Goal: Find specific page/section

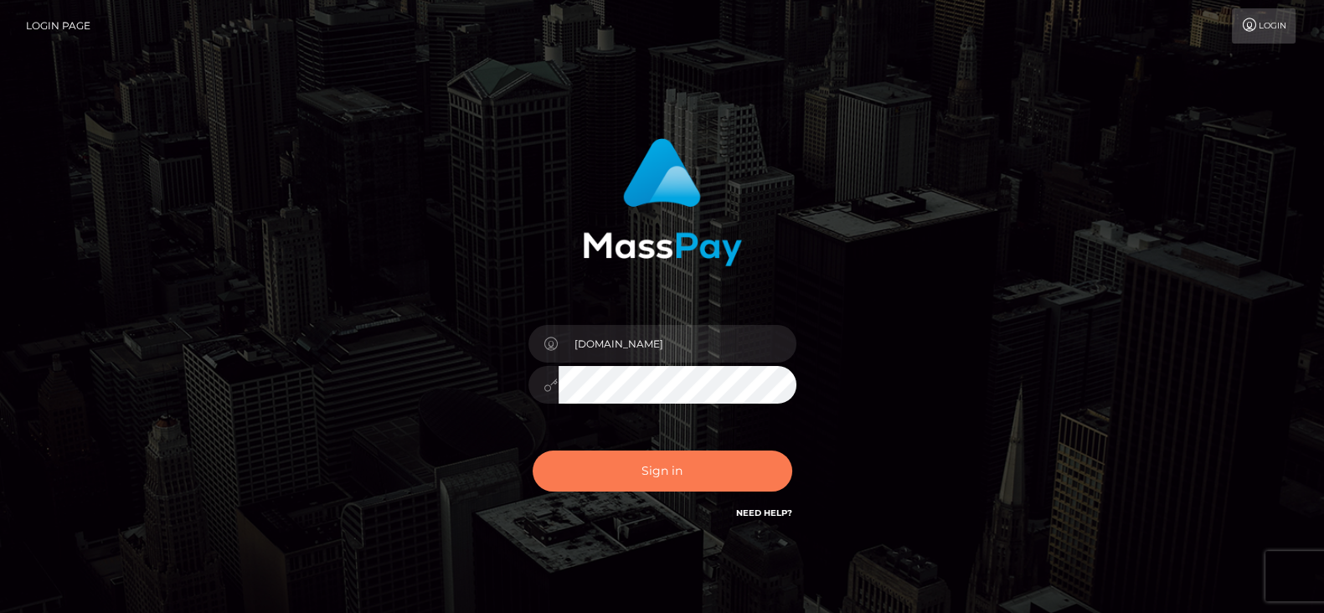
click at [681, 481] on button "Sign in" at bounding box center [662, 470] width 260 height 41
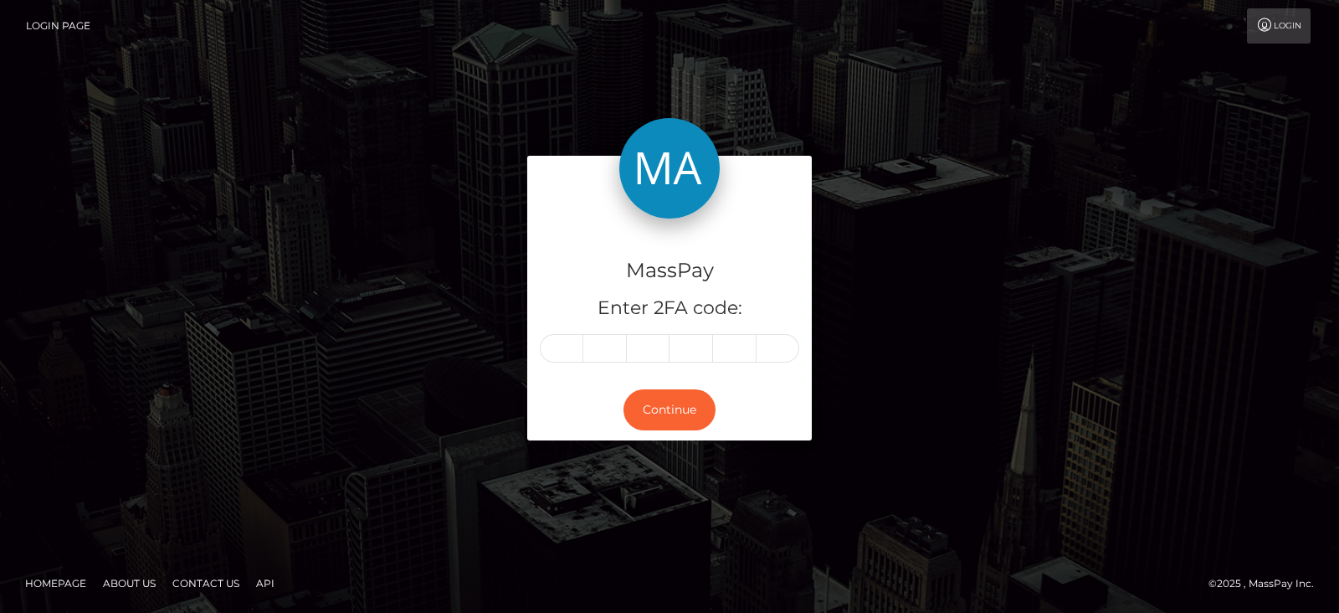
click at [578, 351] on input "text" at bounding box center [562, 348] width 44 height 28
click at [573, 347] on input "text" at bounding box center [562, 348] width 44 height 28
click at [622, 356] on input "text" at bounding box center [605, 348] width 44 height 28
click at [563, 350] on input "text" at bounding box center [562, 348] width 44 height 28
click at [636, 351] on input "text" at bounding box center [649, 348] width 44 height 28
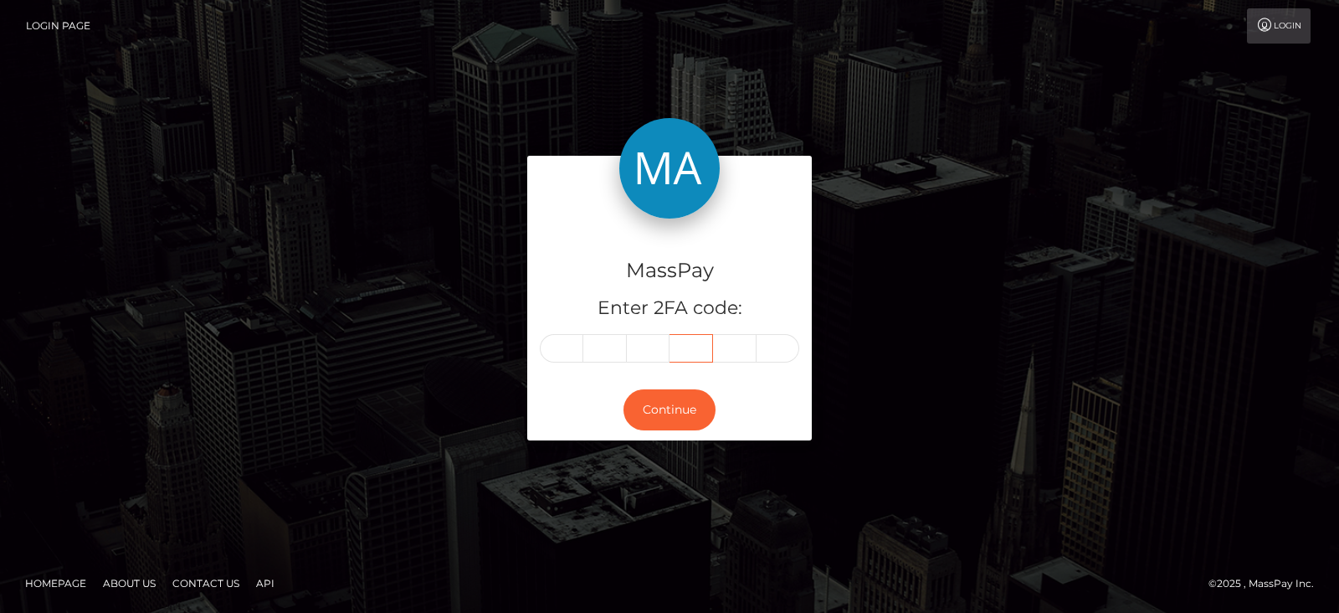
click at [696, 349] on input "text" at bounding box center [692, 348] width 44 height 28
click at [741, 352] on input "text" at bounding box center [735, 348] width 44 height 28
click at [783, 349] on input "text" at bounding box center [779, 348] width 44 height 28
click at [557, 344] on input "text" at bounding box center [562, 348] width 44 height 28
type input "7"
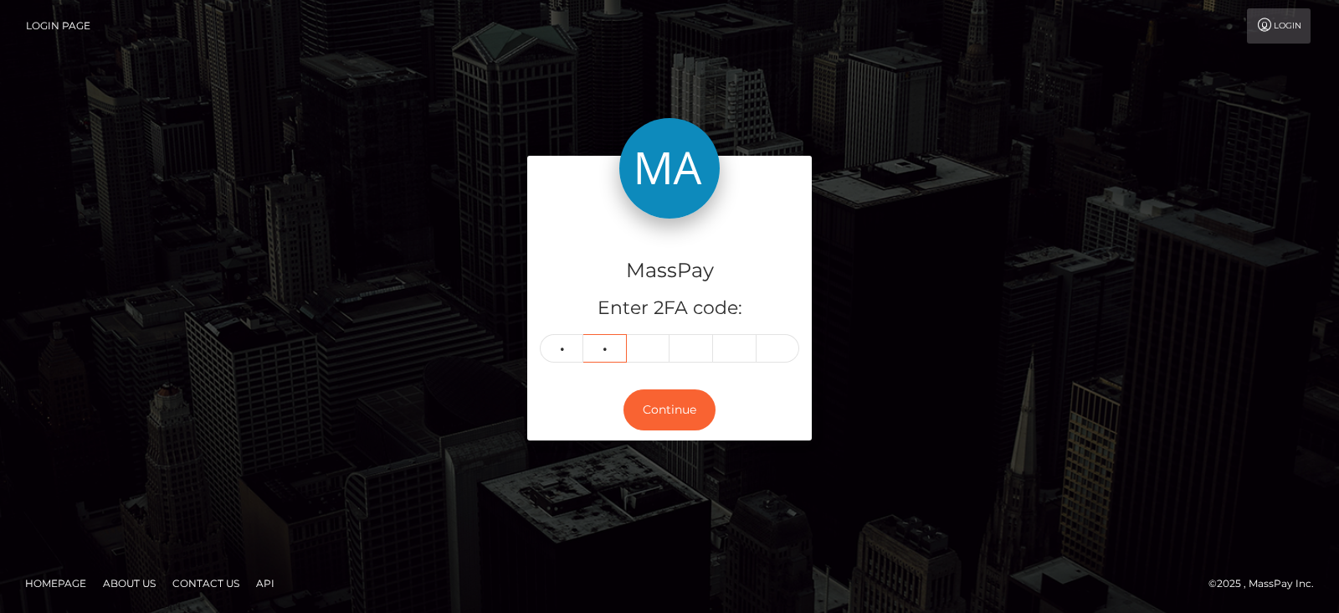
type input "9"
type input "4"
type input "1"
type input "5"
type input "9"
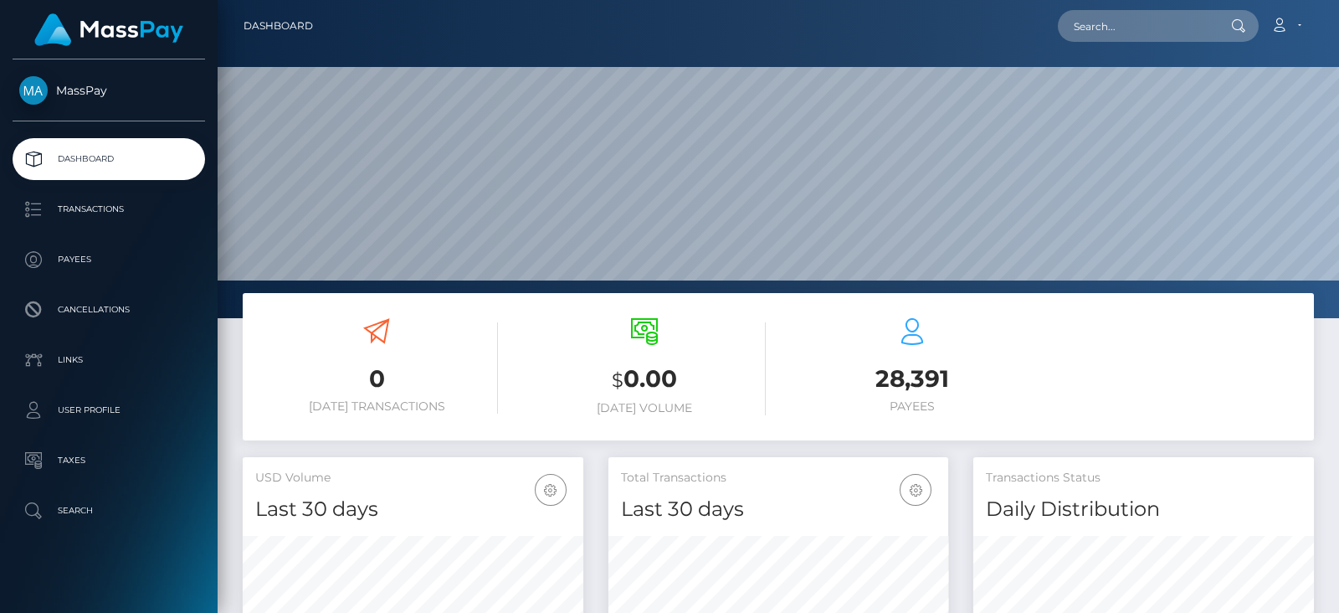
scroll to position [296, 340]
click at [1095, 29] on input "text" at bounding box center [1136, 26] width 157 height 32
paste input "pout_jvdTrvOJFbk2V"
drag, startPoint x: 1103, startPoint y: 29, endPoint x: 1053, endPoint y: 20, distance: 51.1
click at [1053, 20] on div "pout_jvdTrvOJFbk2V Loading... Loading... Account Edit Profile Logout" at bounding box center [819, 25] width 987 height 35
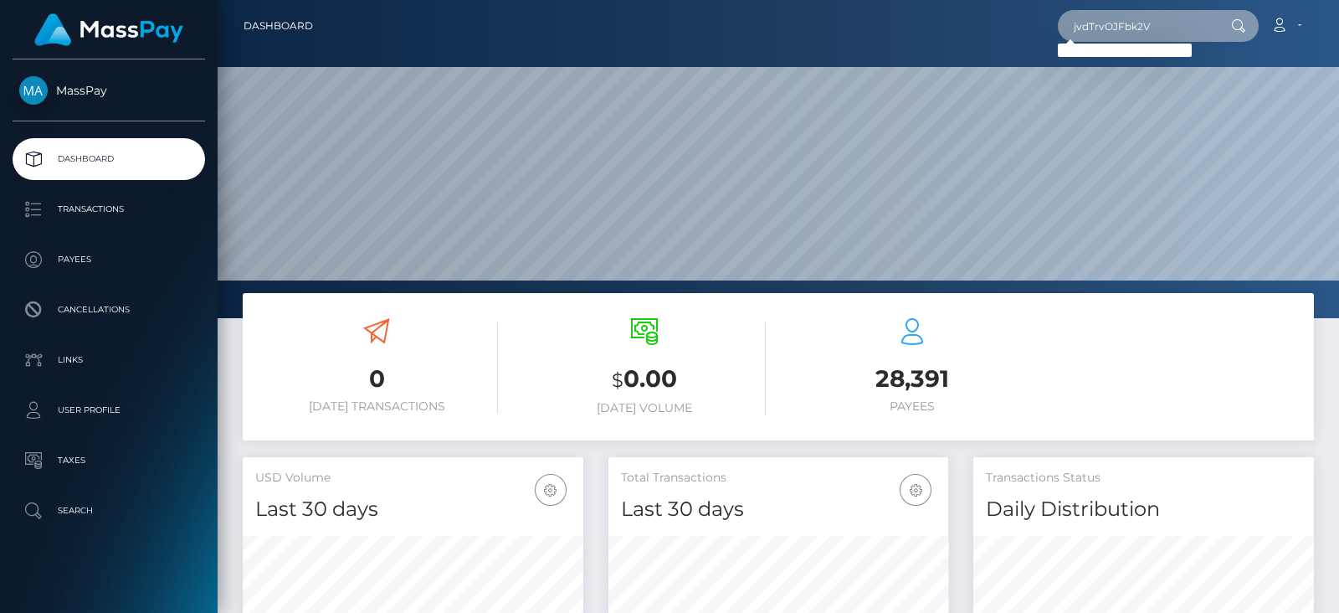
type input "jvdTrvOJFbk2V"
click at [1114, 24] on input "jvdTrvOJFbk2V" at bounding box center [1136, 26] width 157 height 32
paste input "08161795-8cf6-11f0-bd85-0694aced620b"
type input "08161795-8cf6-11f0-bd85-0694aced620b"
